Goal: Book appointment/travel/reservation

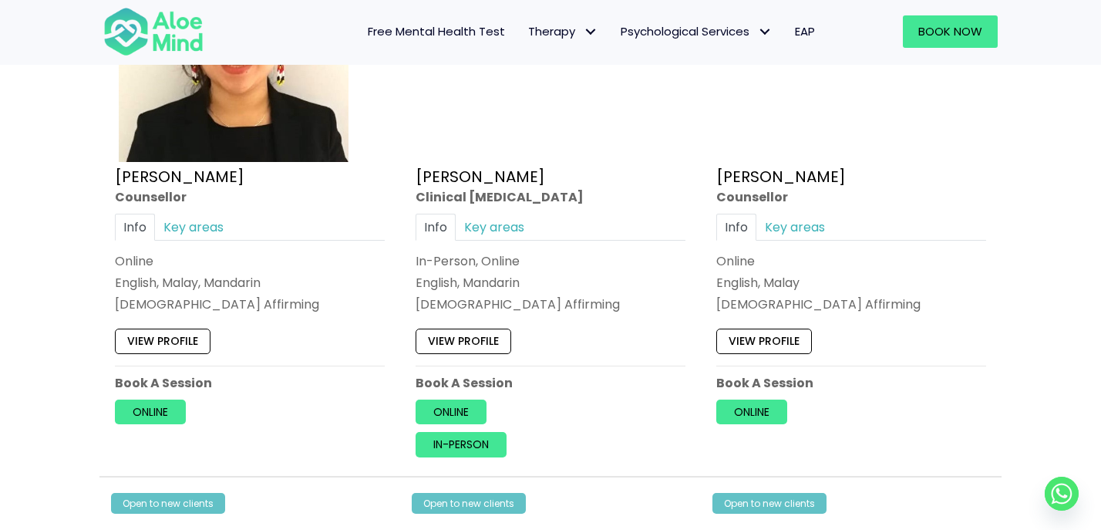
scroll to position [2688, 0]
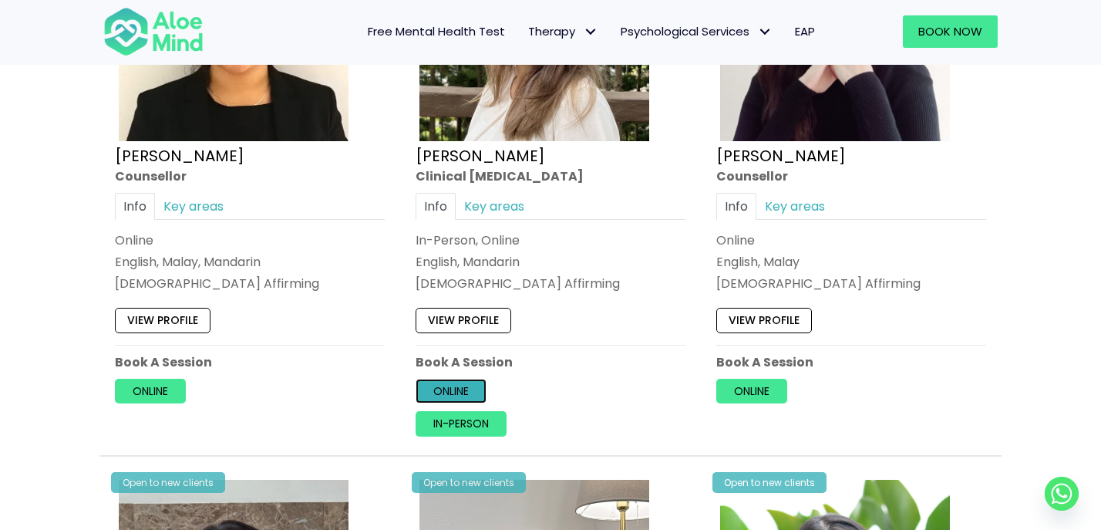
click at [464, 395] on link "Online" at bounding box center [451, 390] width 71 height 25
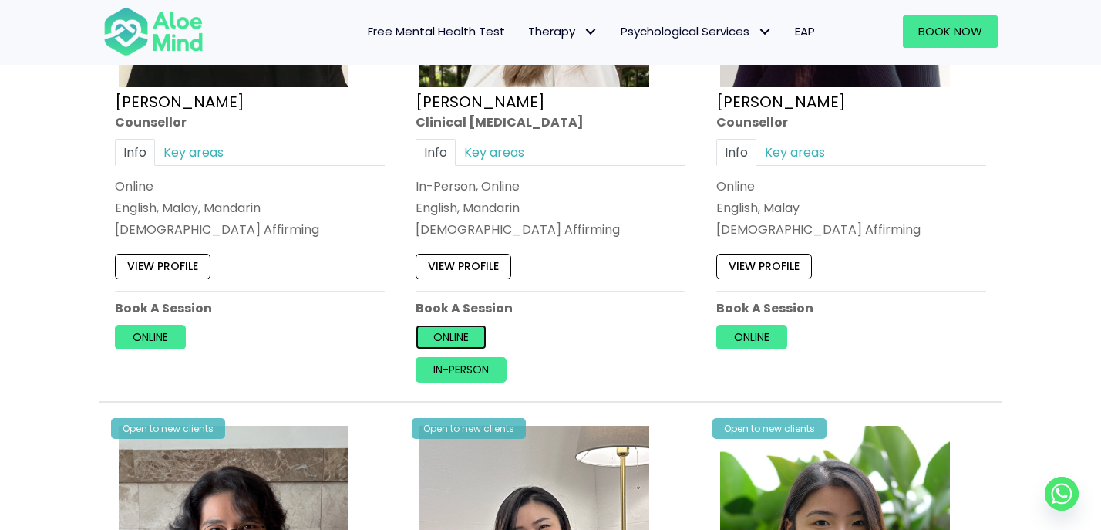
scroll to position [2756, 0]
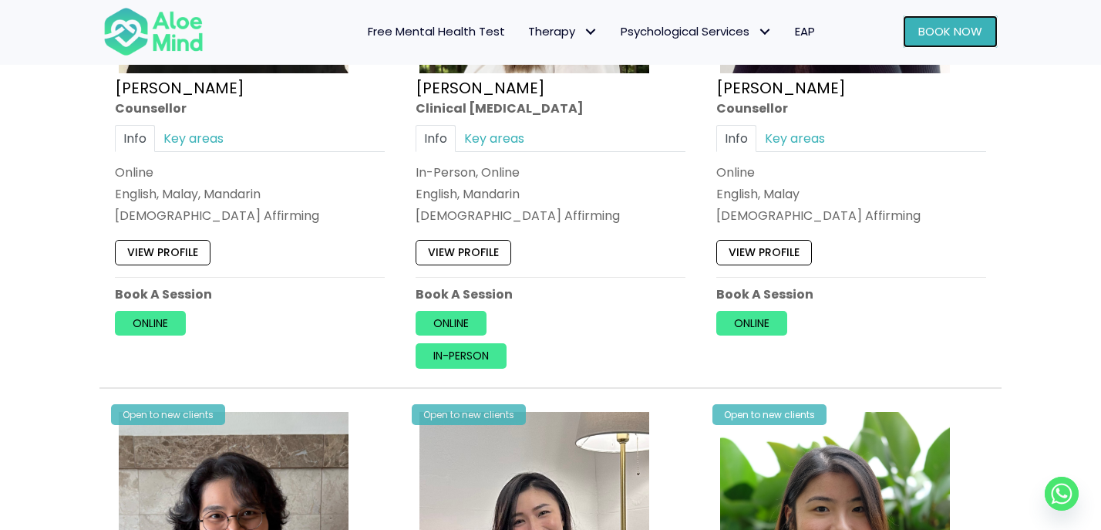
click at [941, 35] on span "Book Now" at bounding box center [950, 31] width 64 height 16
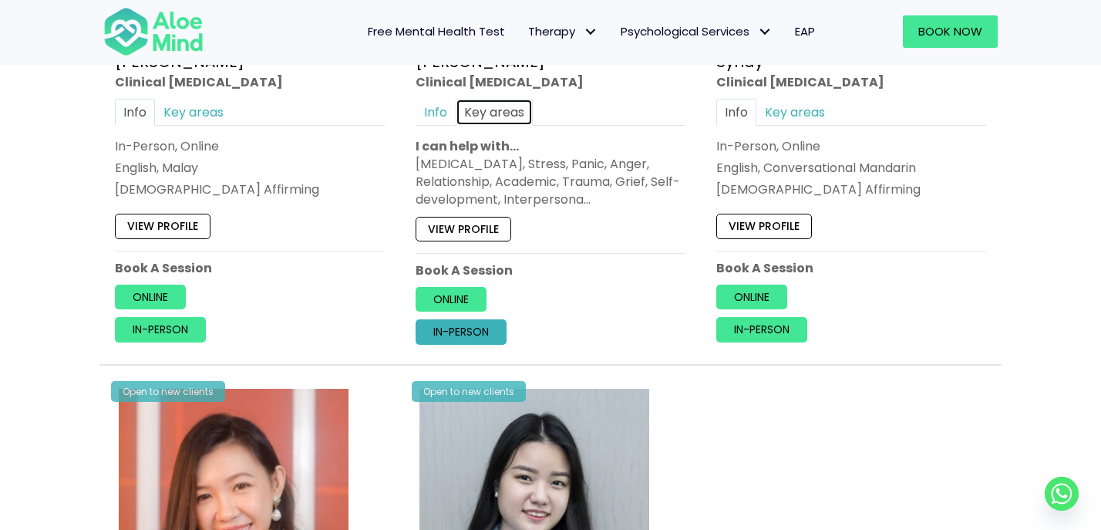
scroll to position [1667, 0]
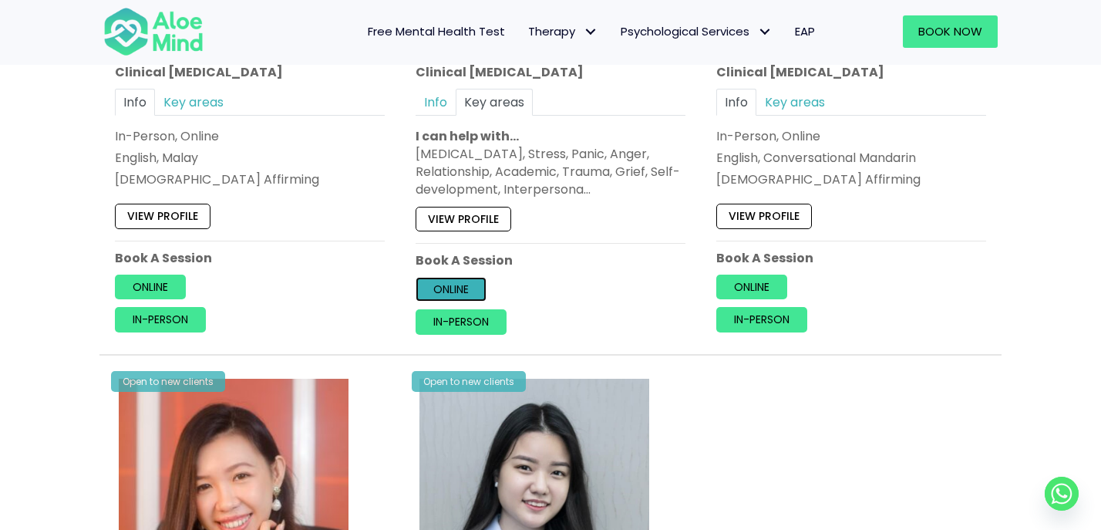
click at [456, 288] on link "Online" at bounding box center [451, 289] width 71 height 25
